Goal: Find specific page/section

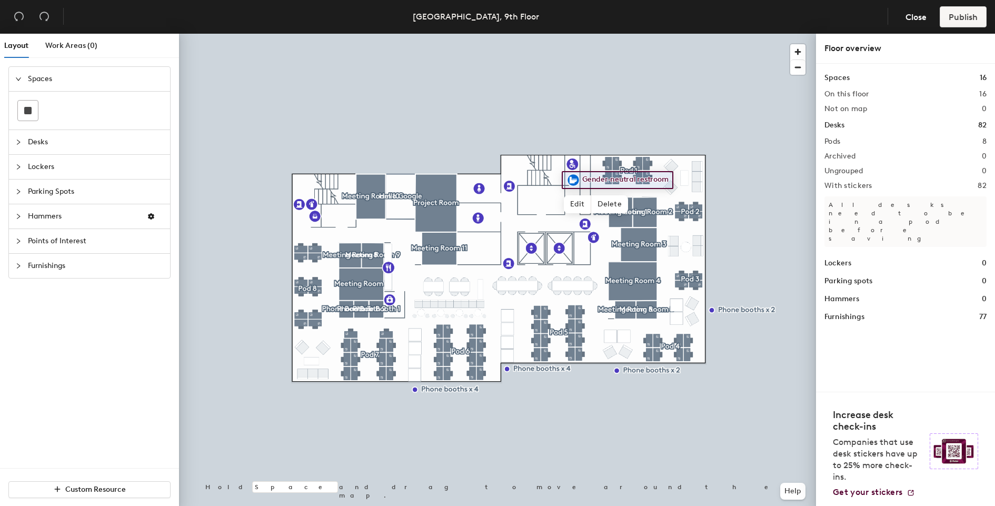
click at [19, 143] on icon "collapsed" at bounding box center [18, 142] width 6 height 6
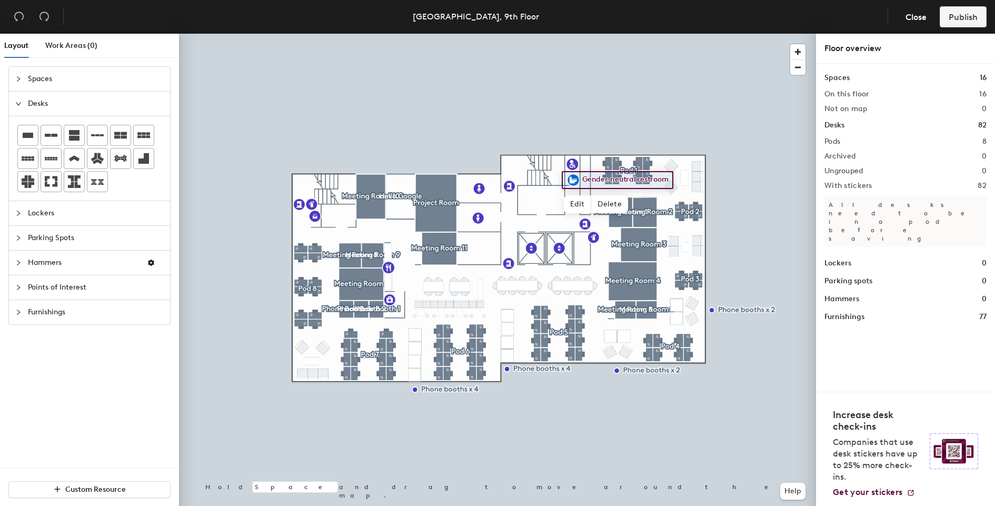
click at [19, 82] on icon "collapsed" at bounding box center [18, 79] width 6 height 6
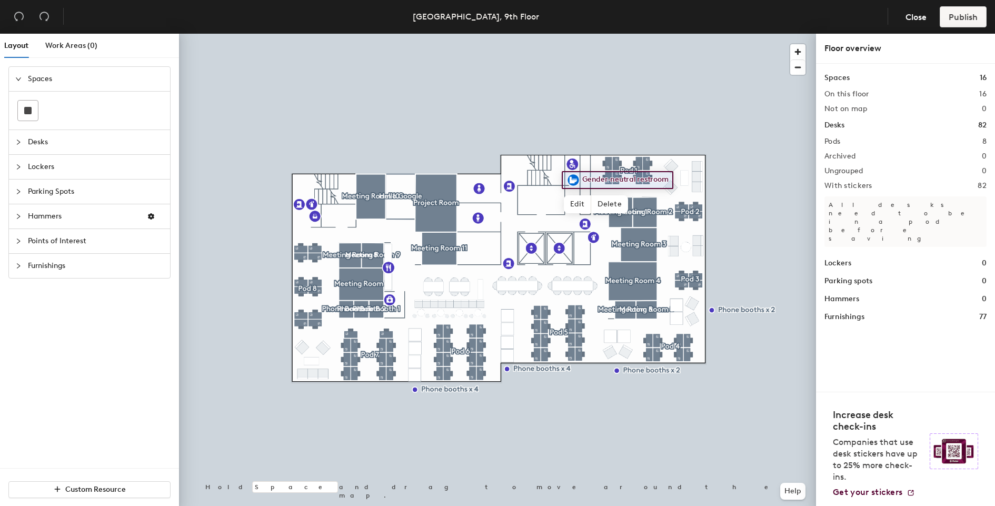
click at [22, 142] on div at bounding box center [21, 142] width 13 height 12
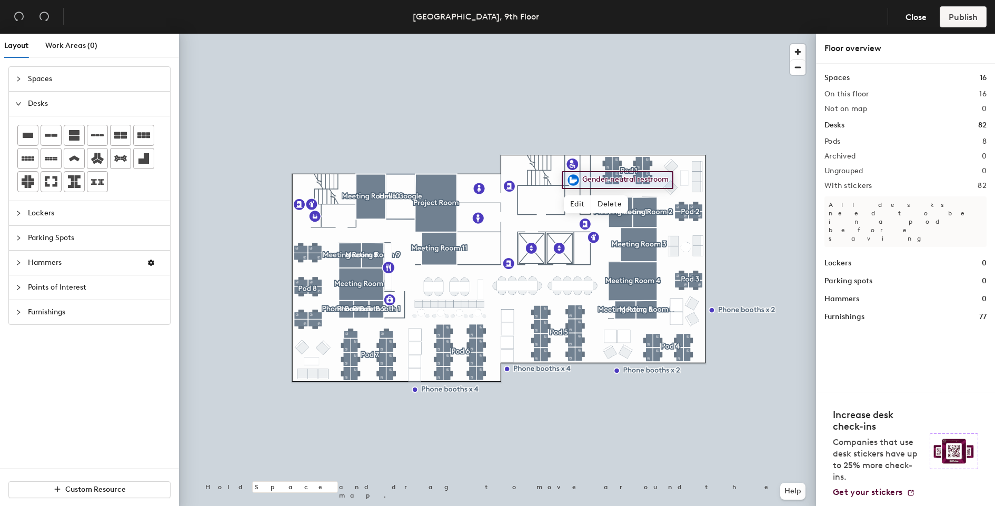
click at [21, 210] on icon "collapsed" at bounding box center [18, 213] width 6 height 6
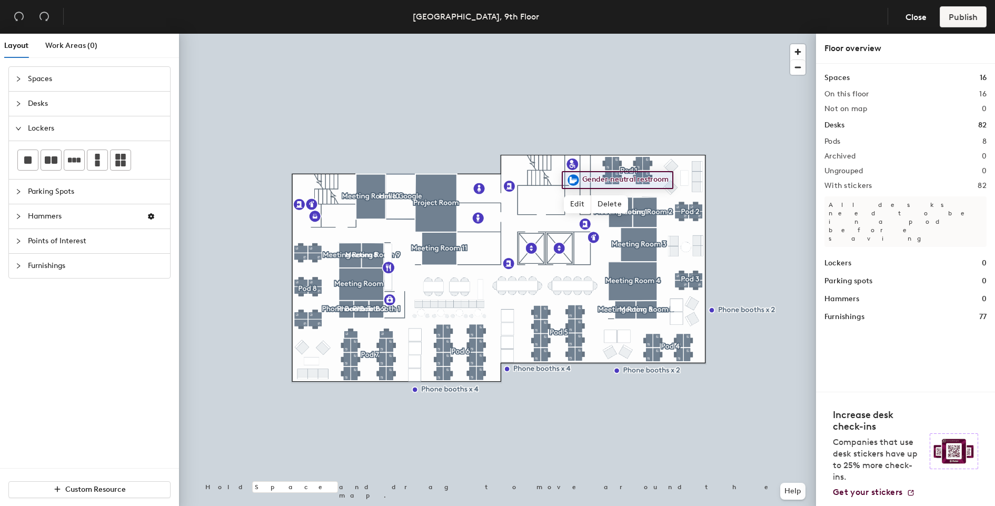
click at [19, 213] on icon "collapsed" at bounding box center [18, 216] width 6 height 6
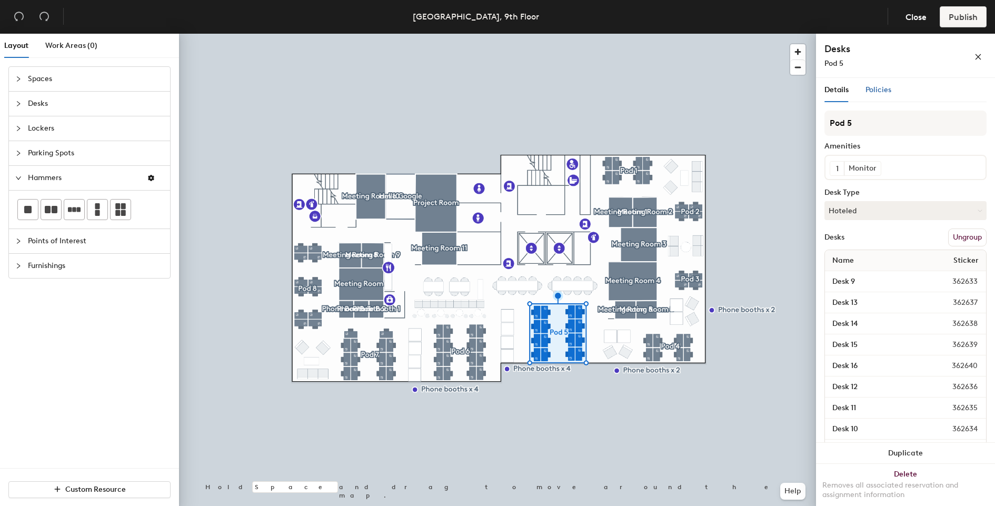
click at [872, 88] on span "Policies" at bounding box center [879, 89] width 26 height 9
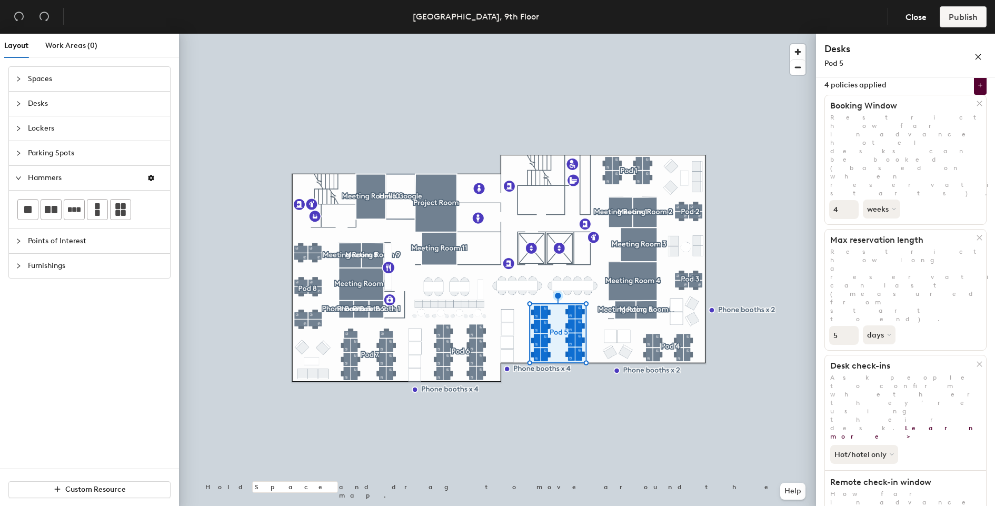
scroll to position [68, 0]
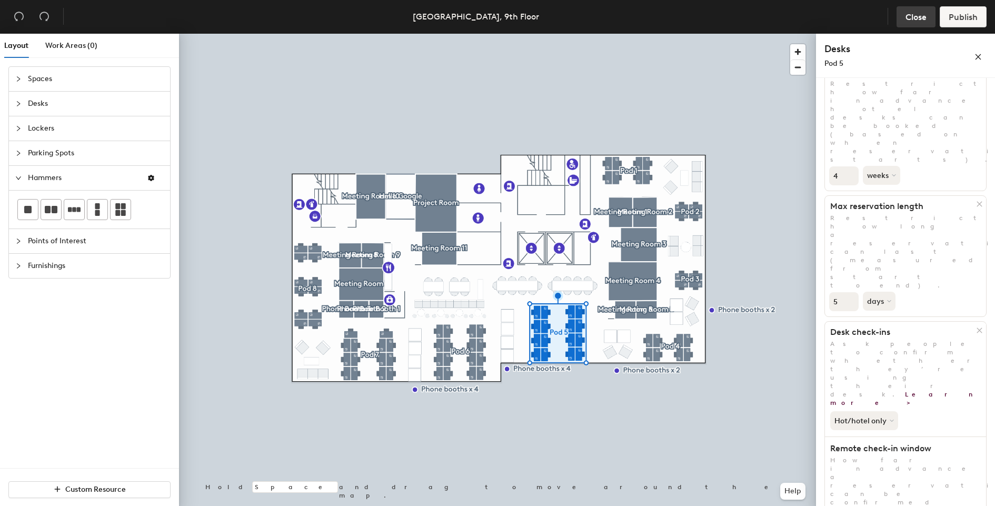
click at [911, 21] on span "Close" at bounding box center [916, 17] width 21 height 10
